Goal: Task Accomplishment & Management: Manage account settings

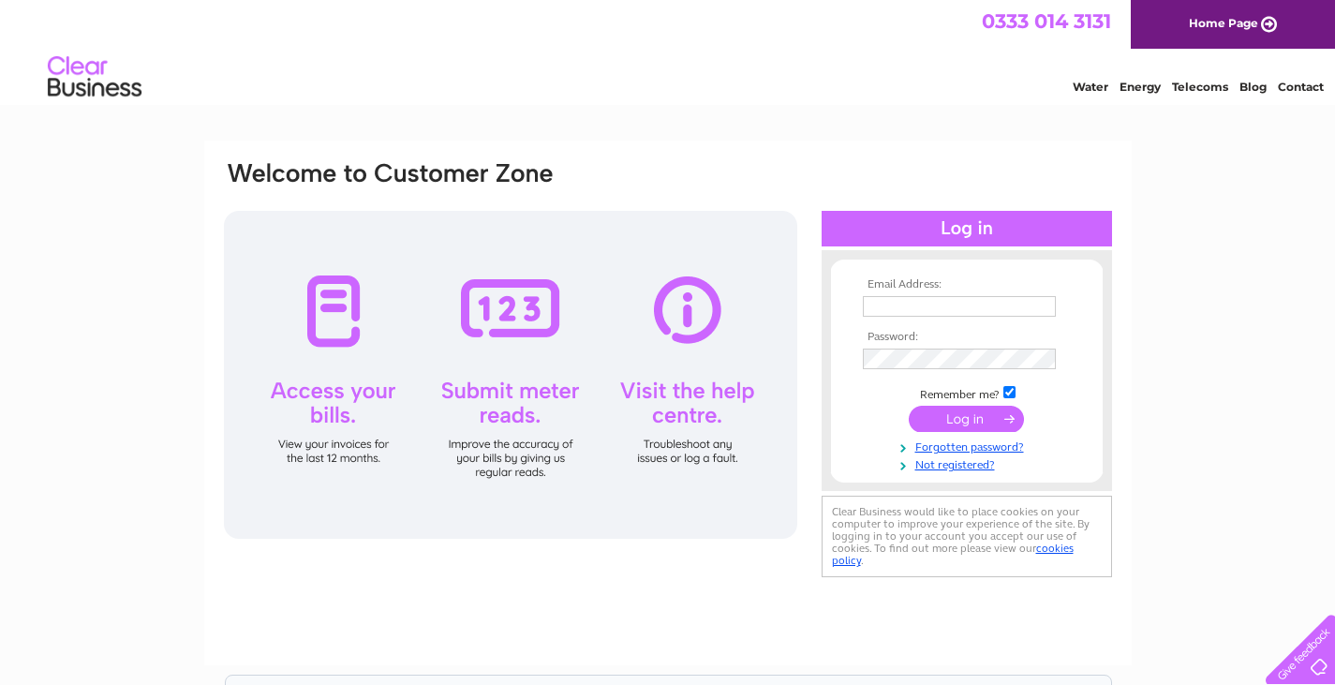
type input "framptonautos@gmail.com"
click at [962, 420] on input "submit" at bounding box center [966, 419] width 115 height 26
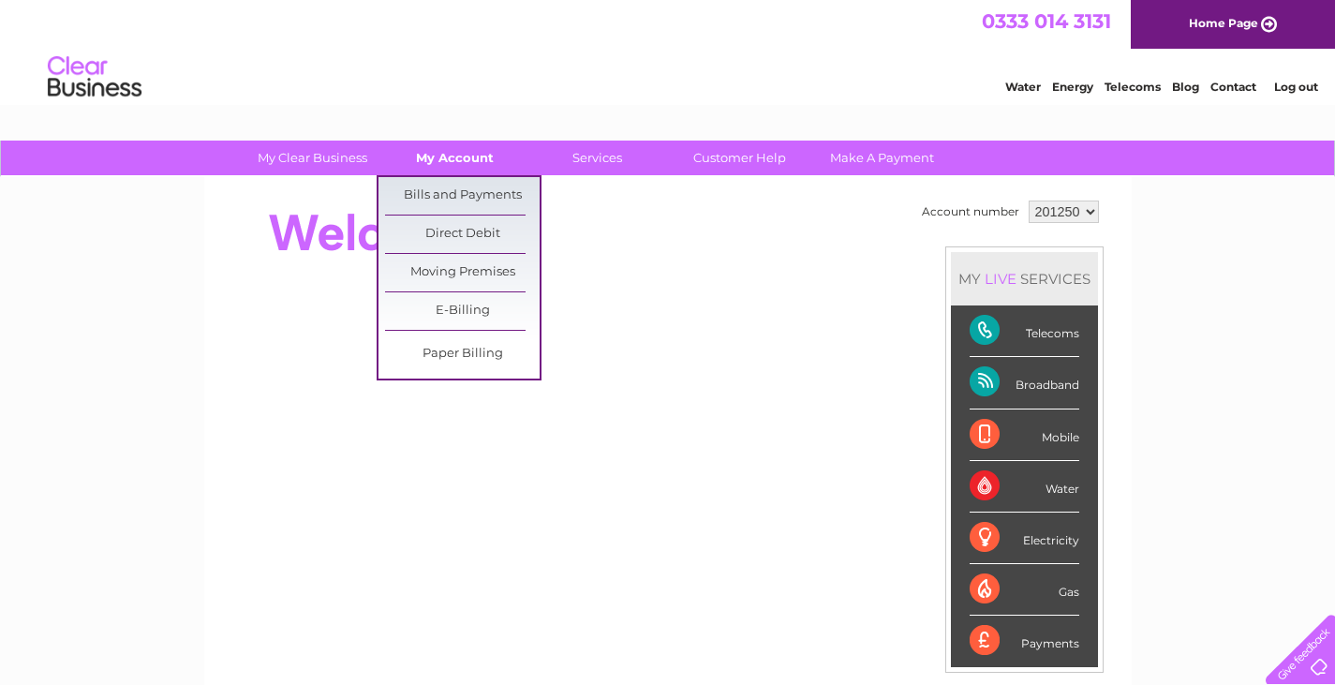
click at [471, 160] on link "My Account" at bounding box center [455, 158] width 155 height 35
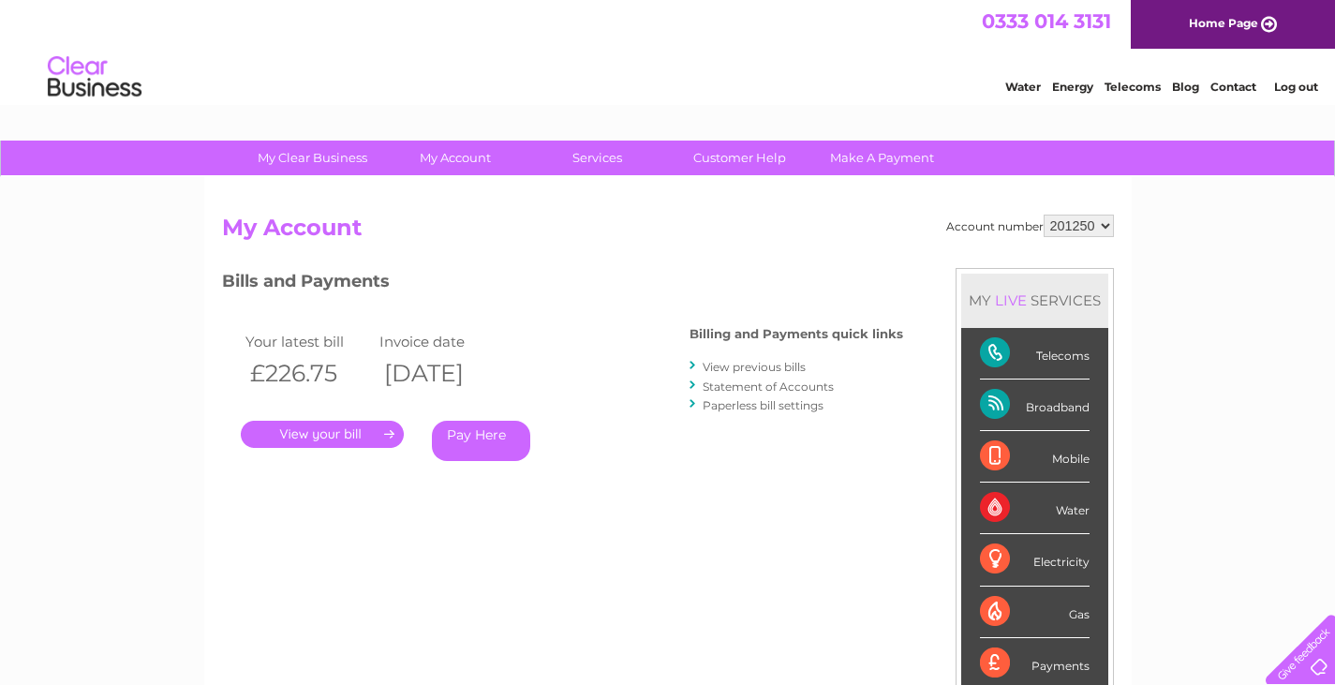
click at [378, 427] on link "." at bounding box center [322, 434] width 163 height 27
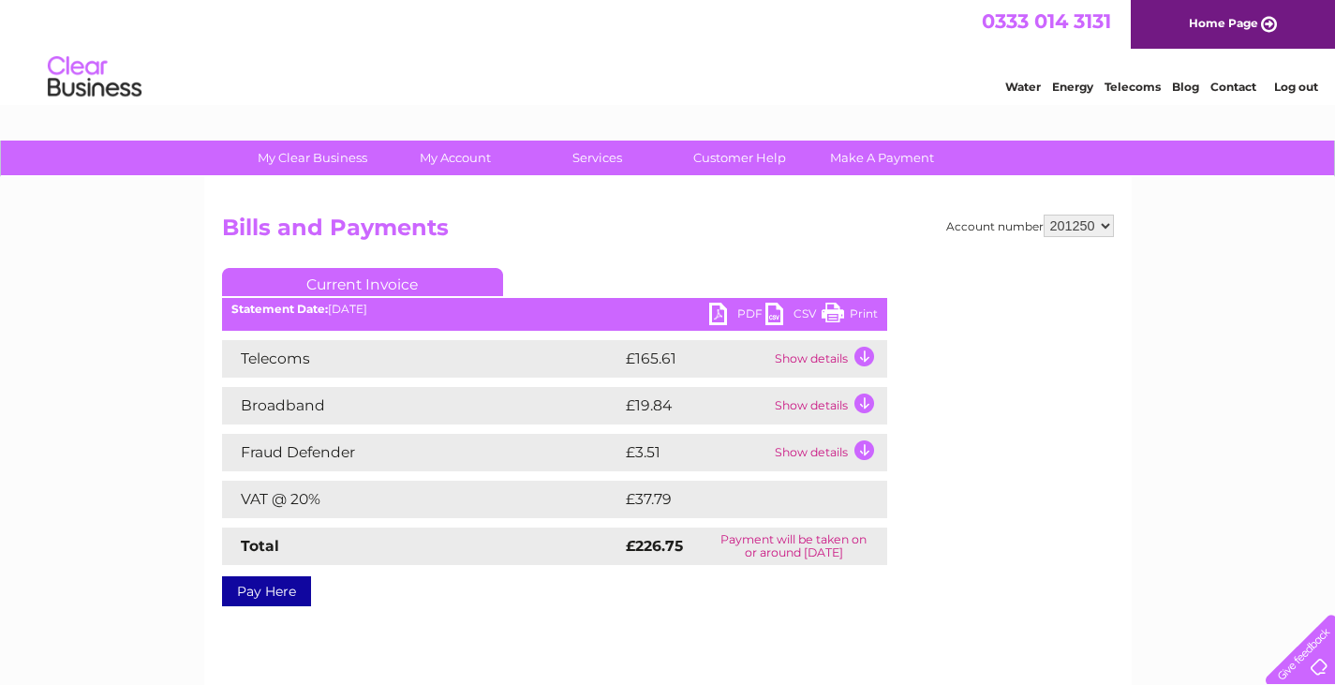
click at [745, 315] on link "PDF" at bounding box center [737, 316] width 56 height 27
click at [715, 307] on link "PDF" at bounding box center [737, 316] width 56 height 27
click at [825, 312] on link "Print" at bounding box center [850, 316] width 56 height 27
click at [872, 353] on td "Show details" at bounding box center [828, 358] width 117 height 37
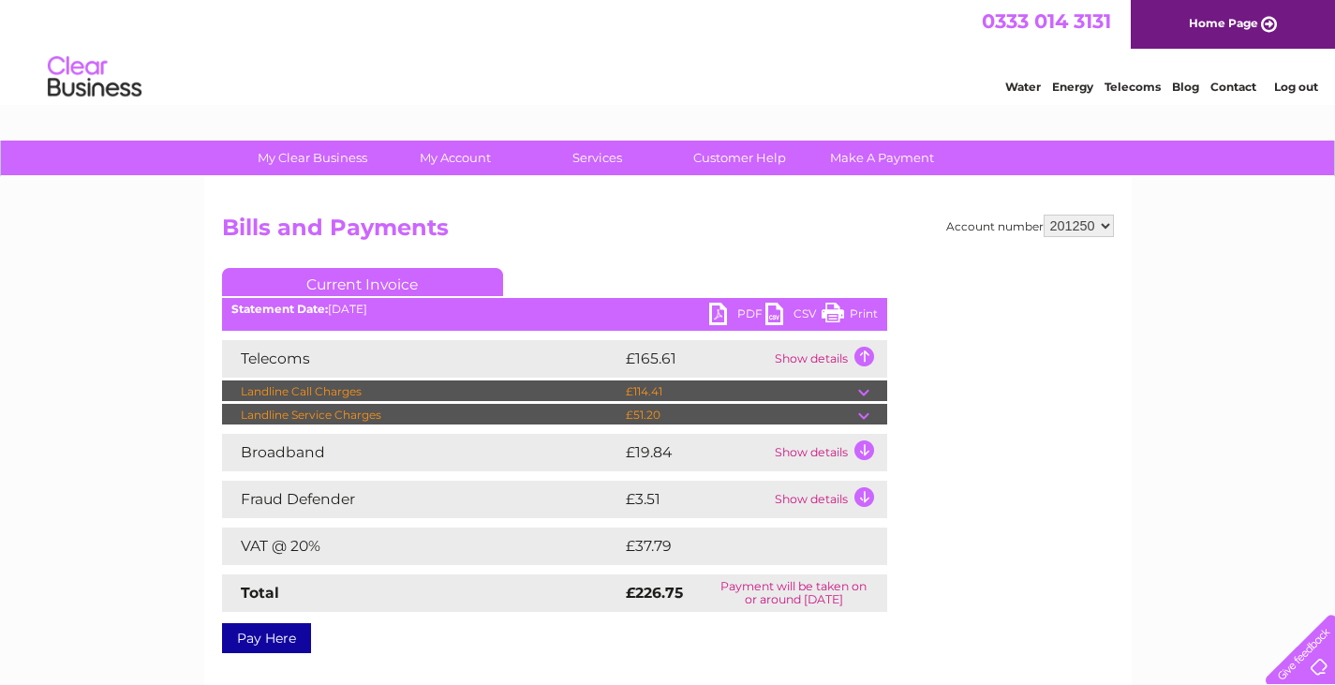
click at [863, 453] on td "Show details" at bounding box center [828, 452] width 117 height 37
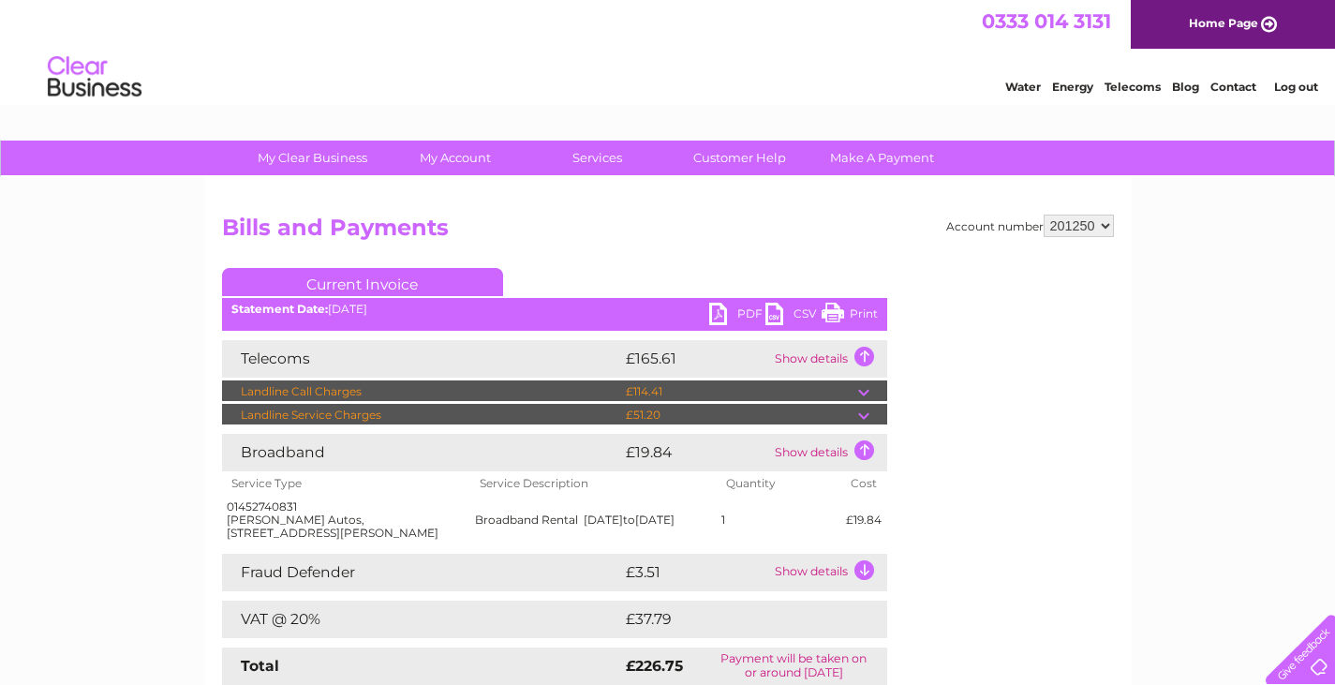
click at [862, 354] on td "Show details" at bounding box center [828, 358] width 117 height 37
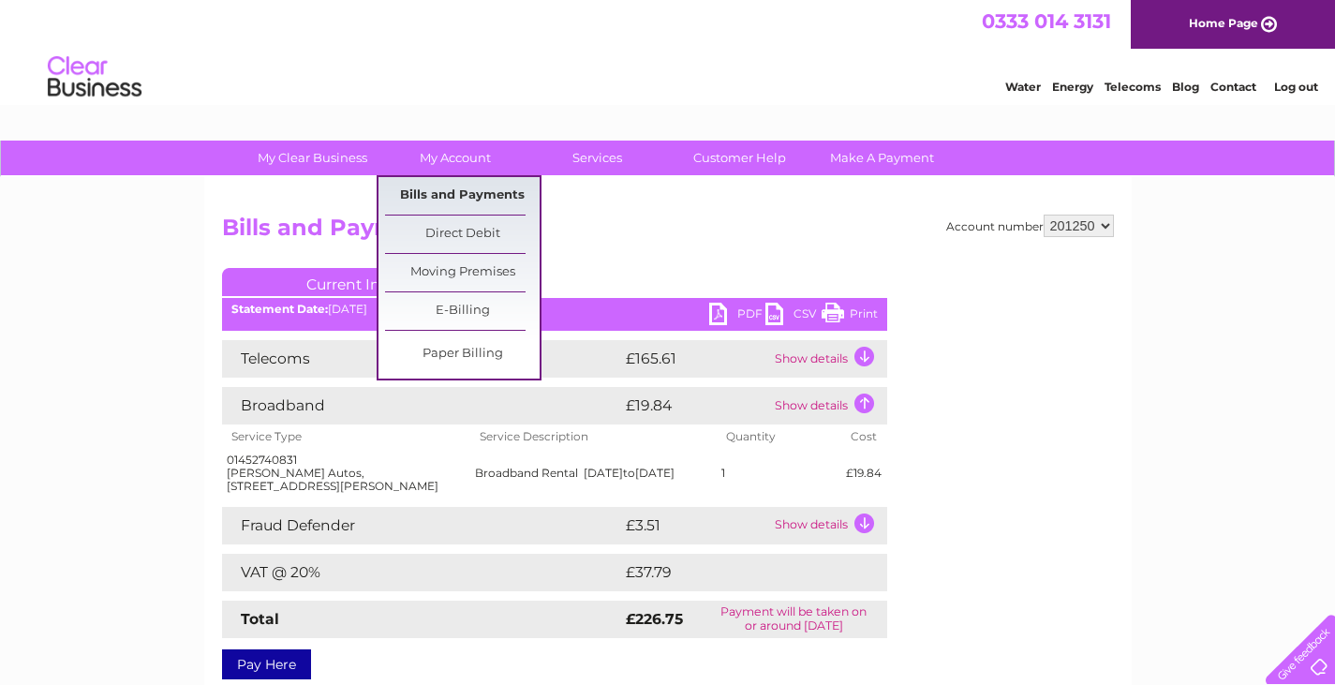
click at [492, 194] on link "Bills and Payments" at bounding box center [462, 195] width 155 height 37
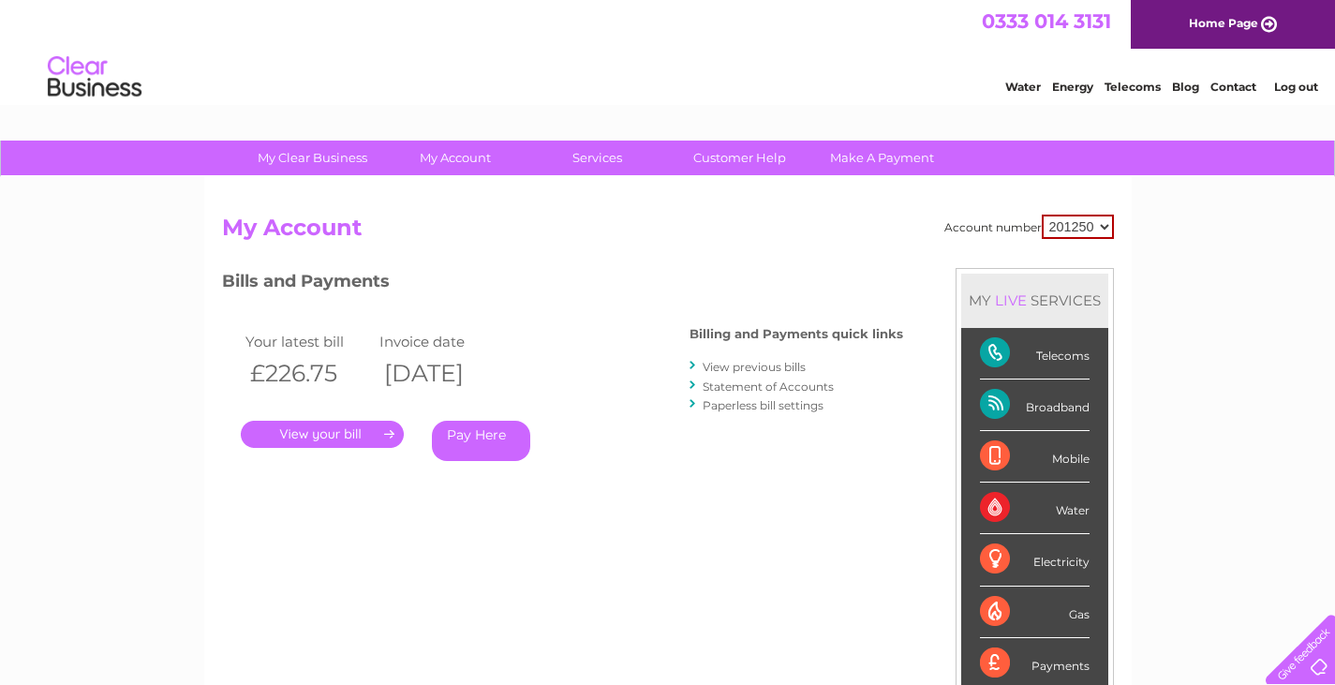
click at [752, 365] on link "View previous bills" at bounding box center [754, 367] width 103 height 14
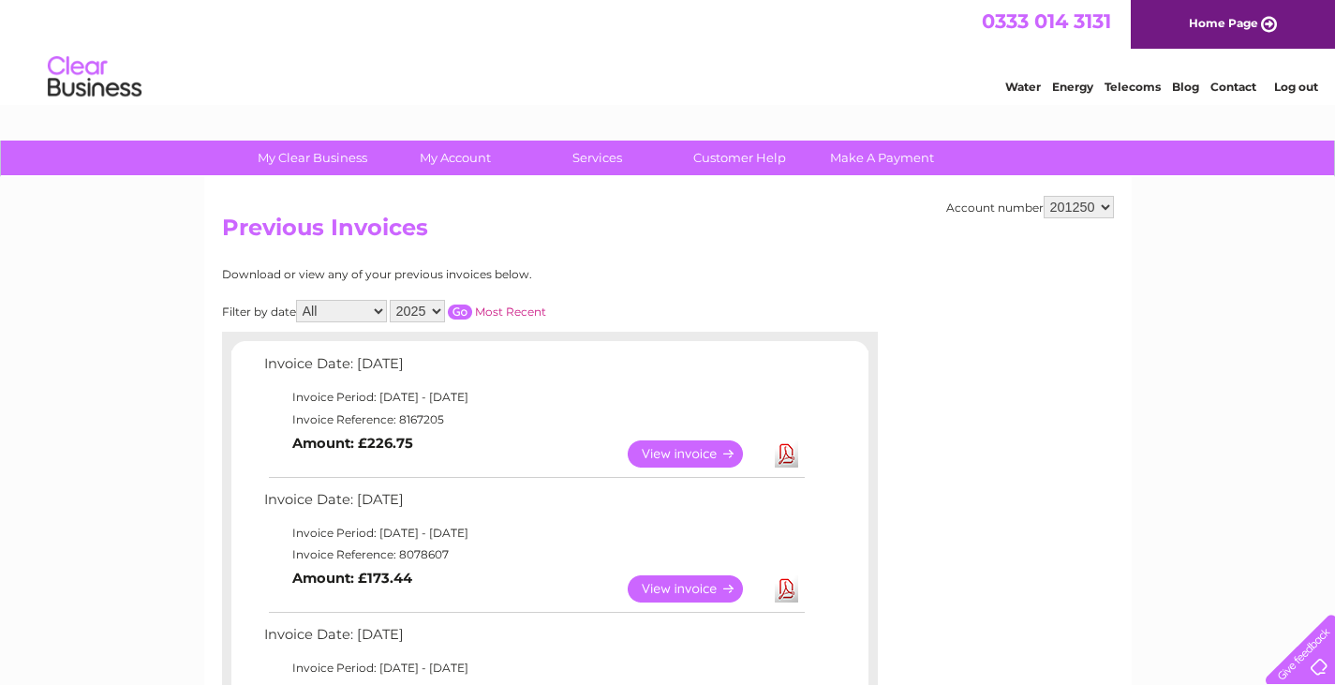
click at [682, 447] on link "View" at bounding box center [697, 453] width 138 height 27
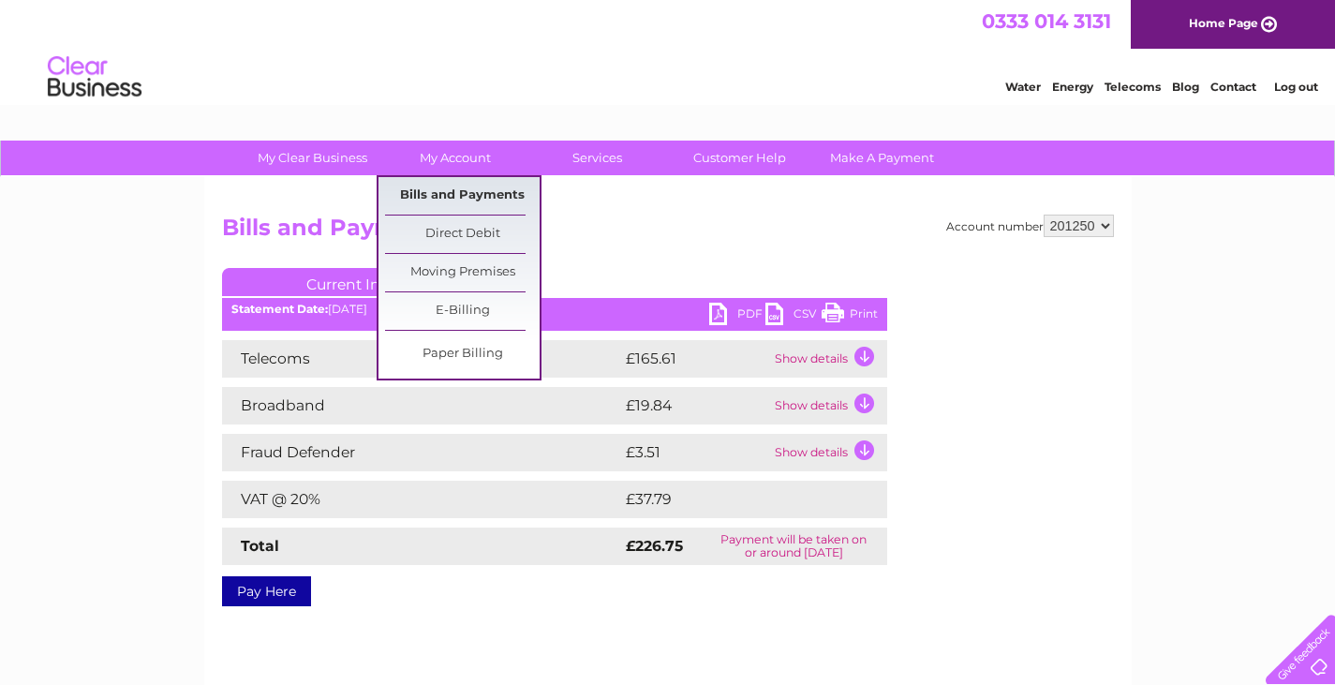
click at [491, 186] on link "Bills and Payments" at bounding box center [462, 195] width 155 height 37
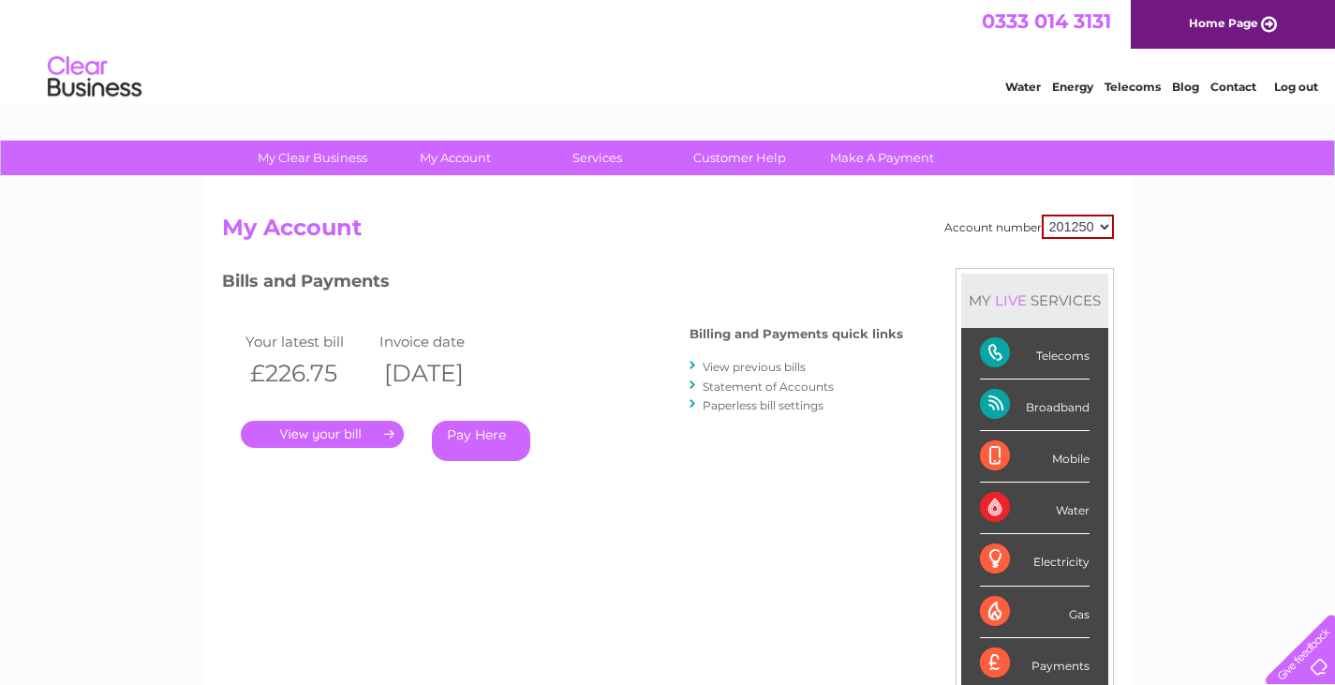
click at [326, 435] on link "." at bounding box center [322, 434] width 163 height 27
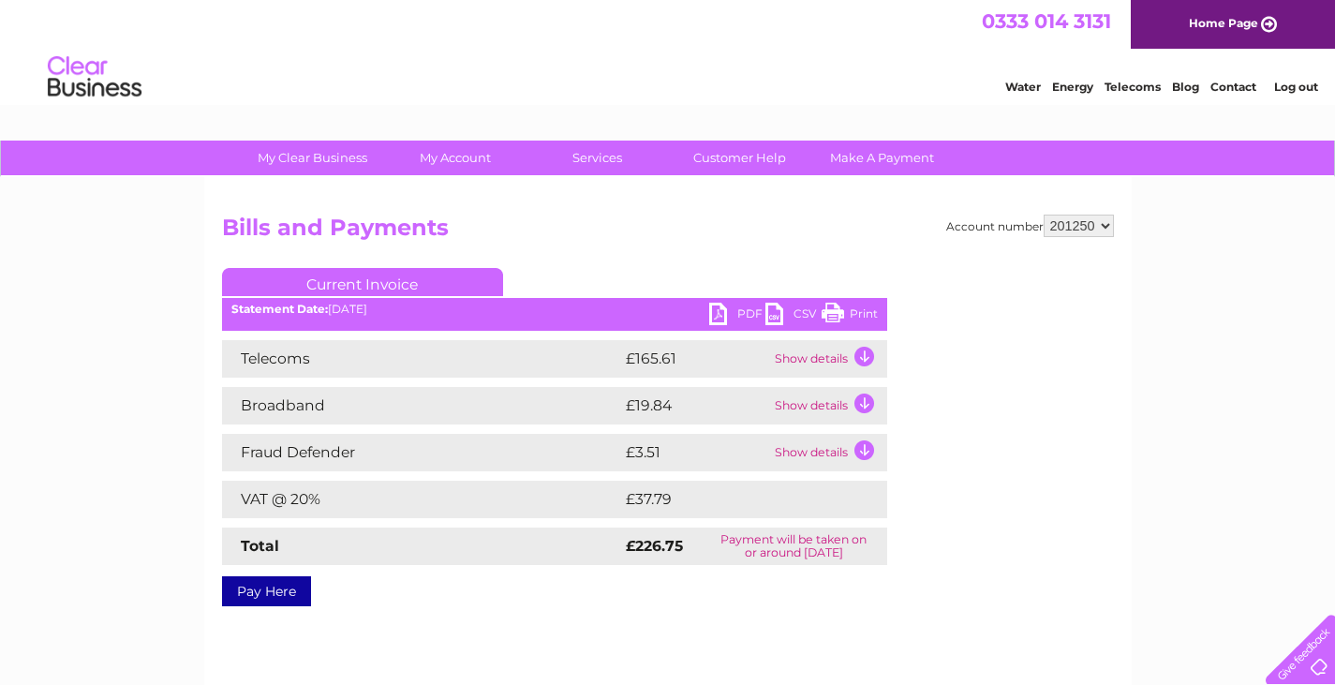
click at [413, 282] on link "Current Invoice" at bounding box center [362, 282] width 281 height 28
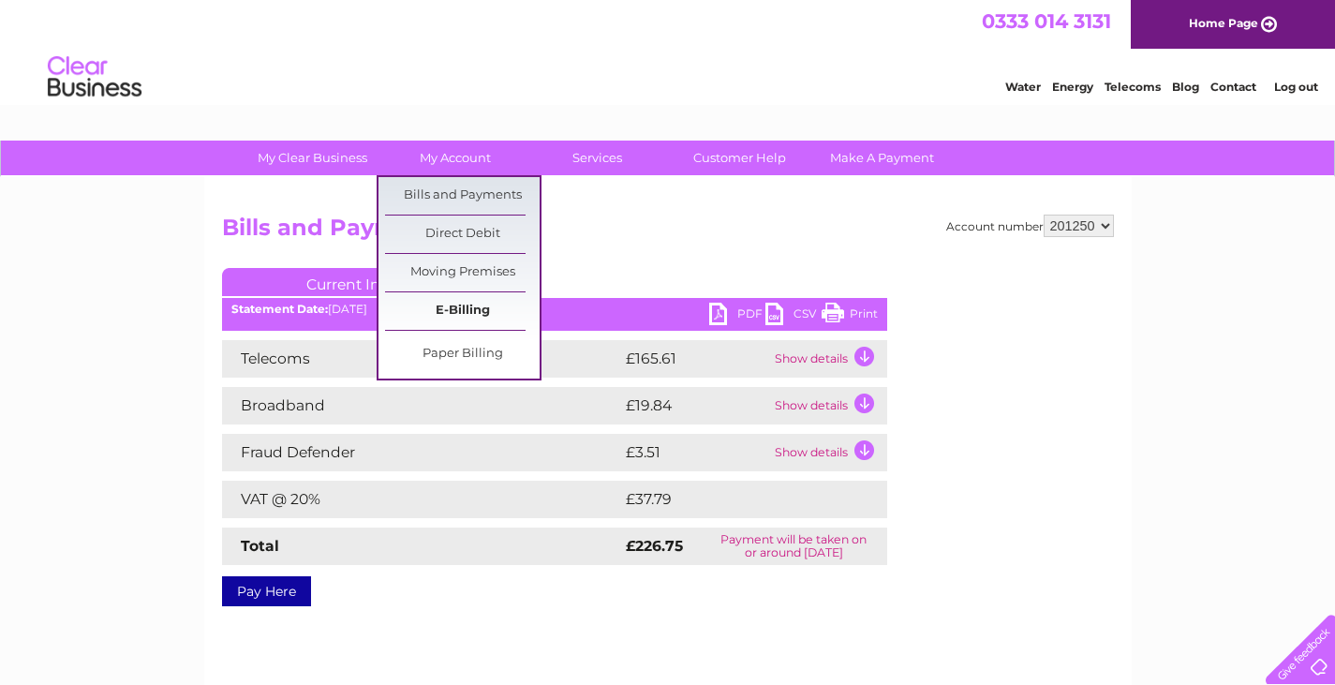
click at [472, 310] on link "E-Billing" at bounding box center [462, 310] width 155 height 37
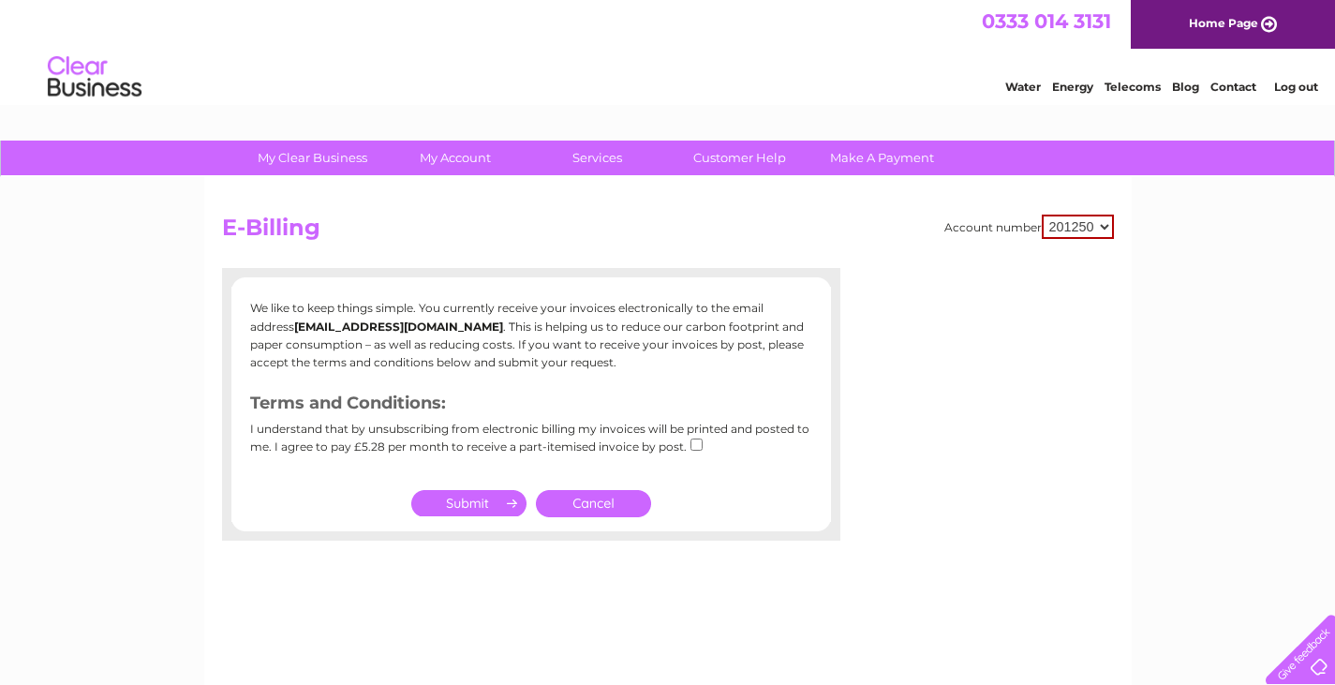
click at [412, 216] on h2 "E-Billing" at bounding box center [668, 233] width 892 height 36
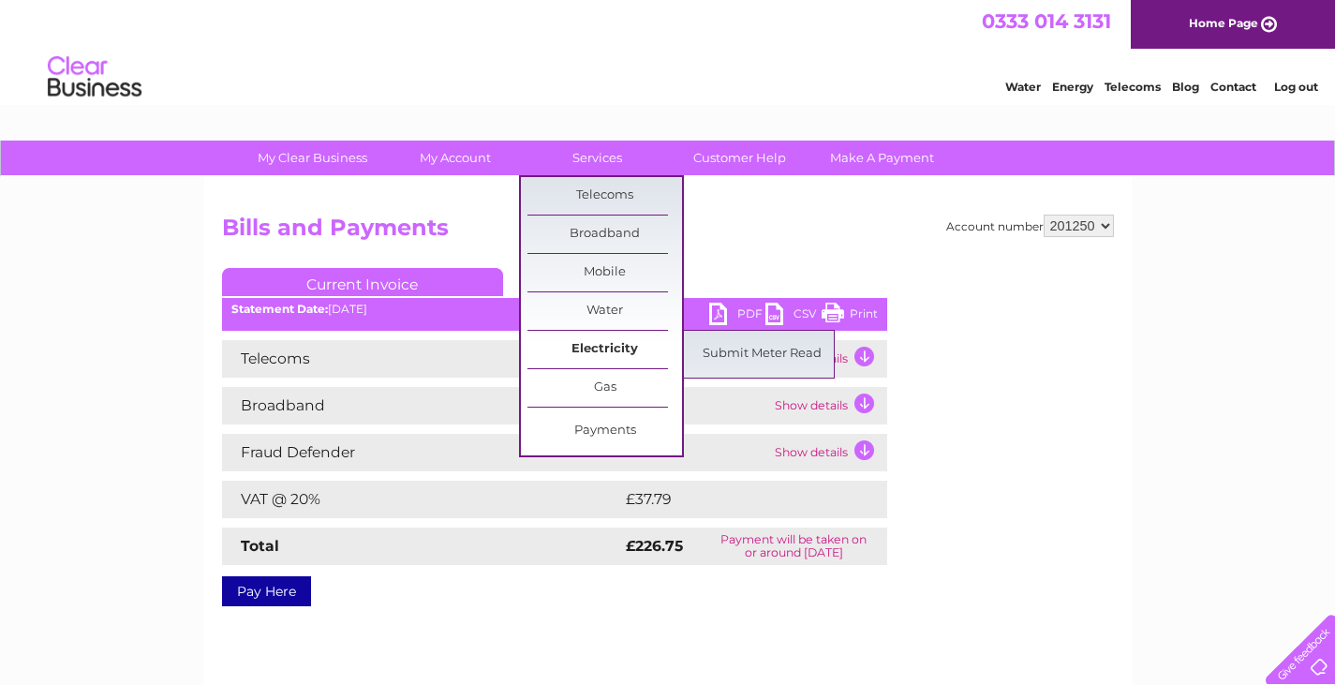
click at [594, 349] on link "Electricity" at bounding box center [605, 349] width 155 height 37
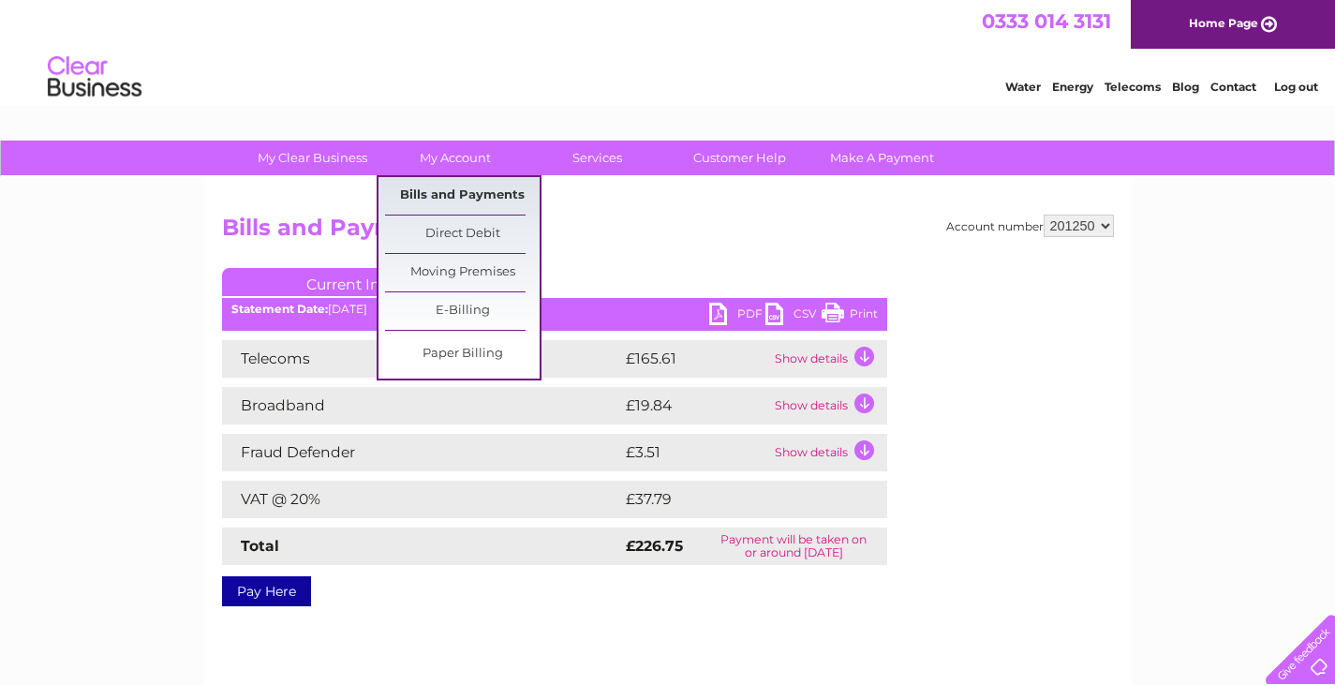
click at [461, 193] on link "Bills and Payments" at bounding box center [462, 195] width 155 height 37
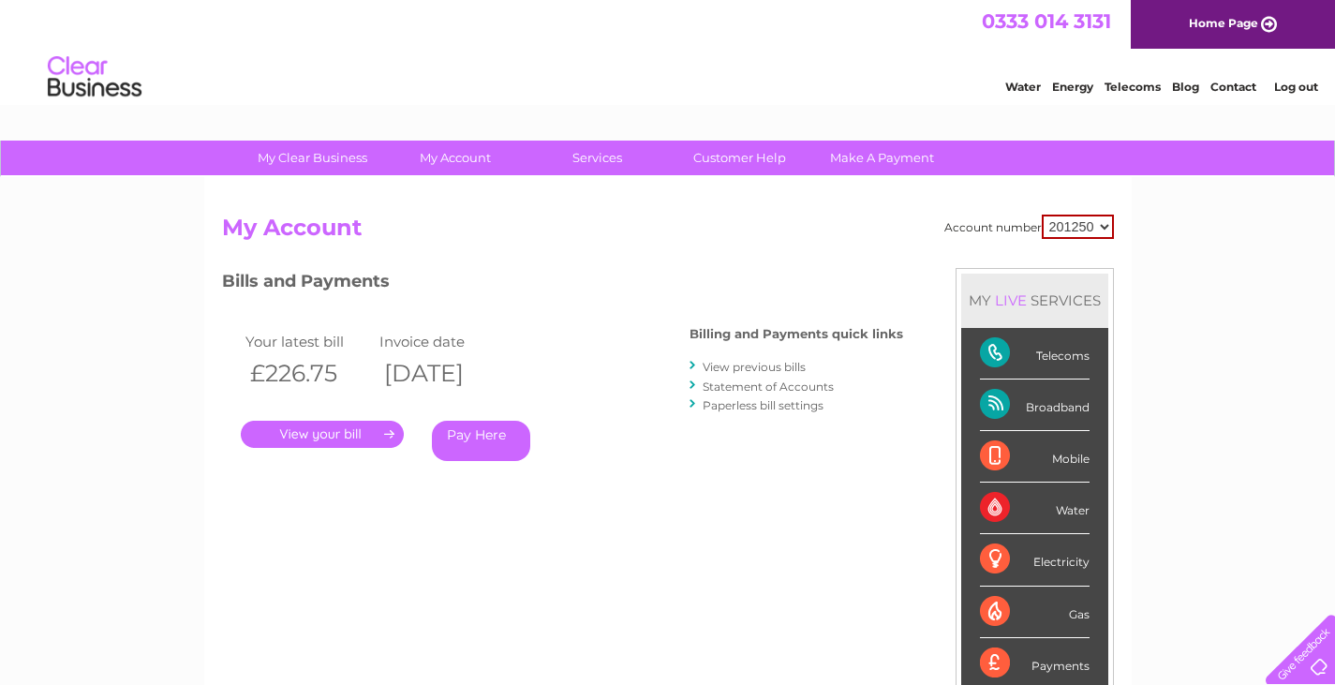
click at [280, 422] on link "." at bounding box center [322, 434] width 163 height 27
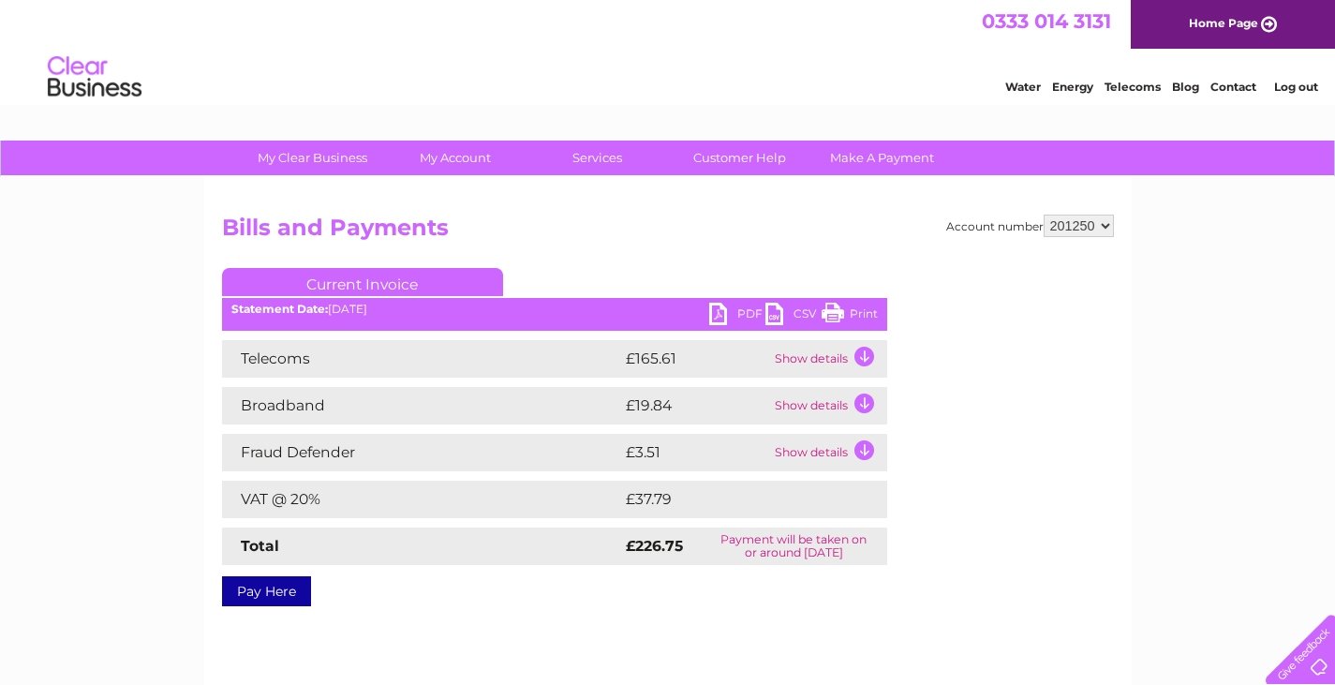
click at [818, 359] on td "Show details" at bounding box center [828, 358] width 117 height 37
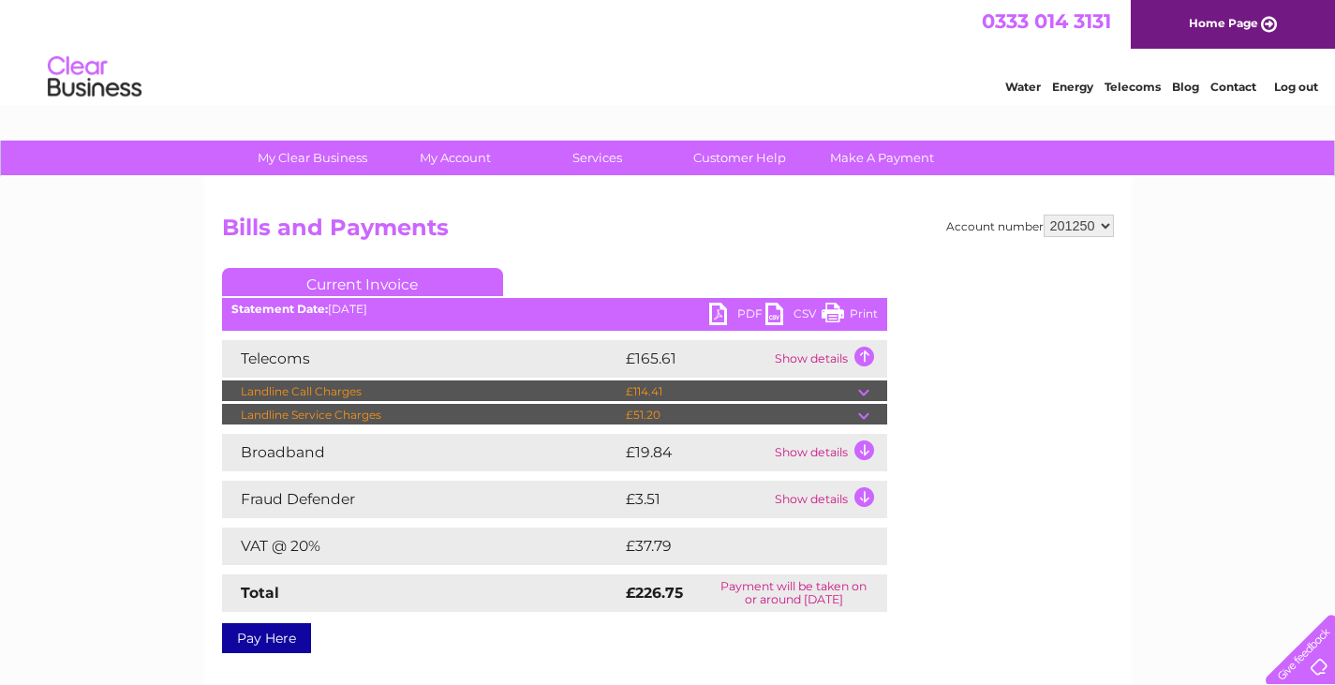
click at [864, 451] on td "Show details" at bounding box center [828, 452] width 117 height 37
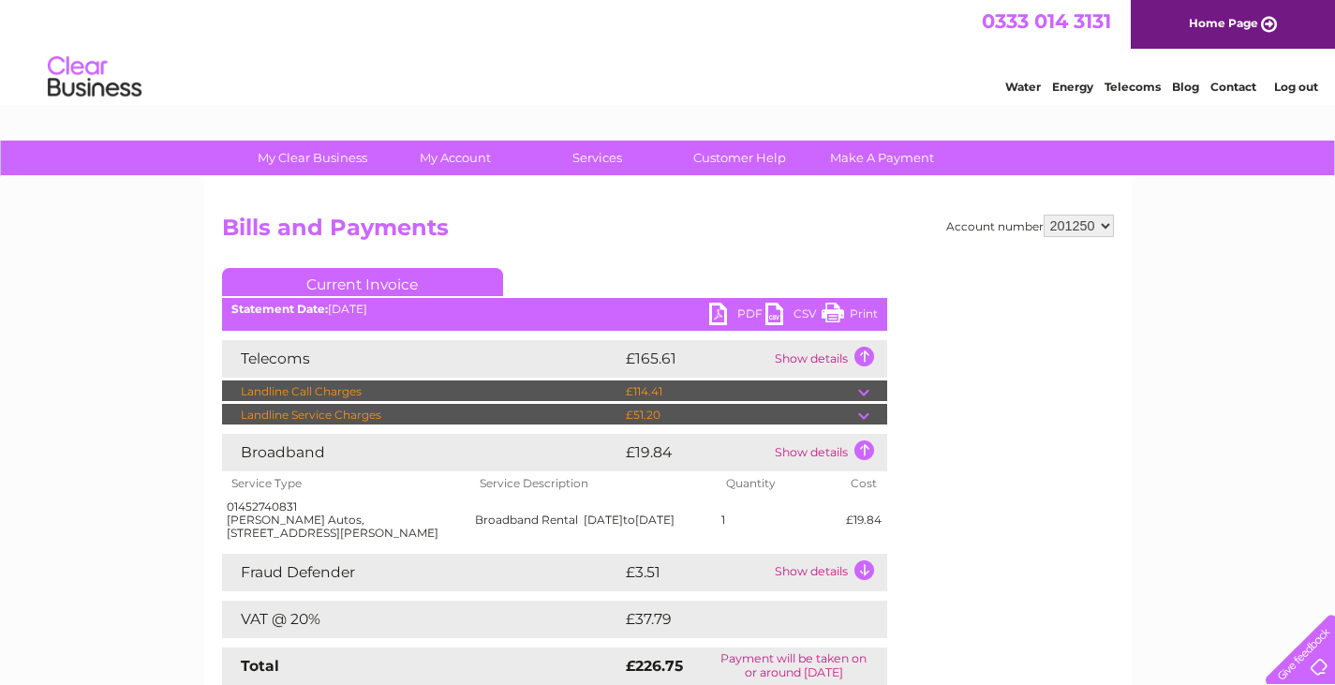
click at [398, 277] on link "Current Invoice" at bounding box center [362, 282] width 281 height 28
